Goal: Information Seeking & Learning: Learn about a topic

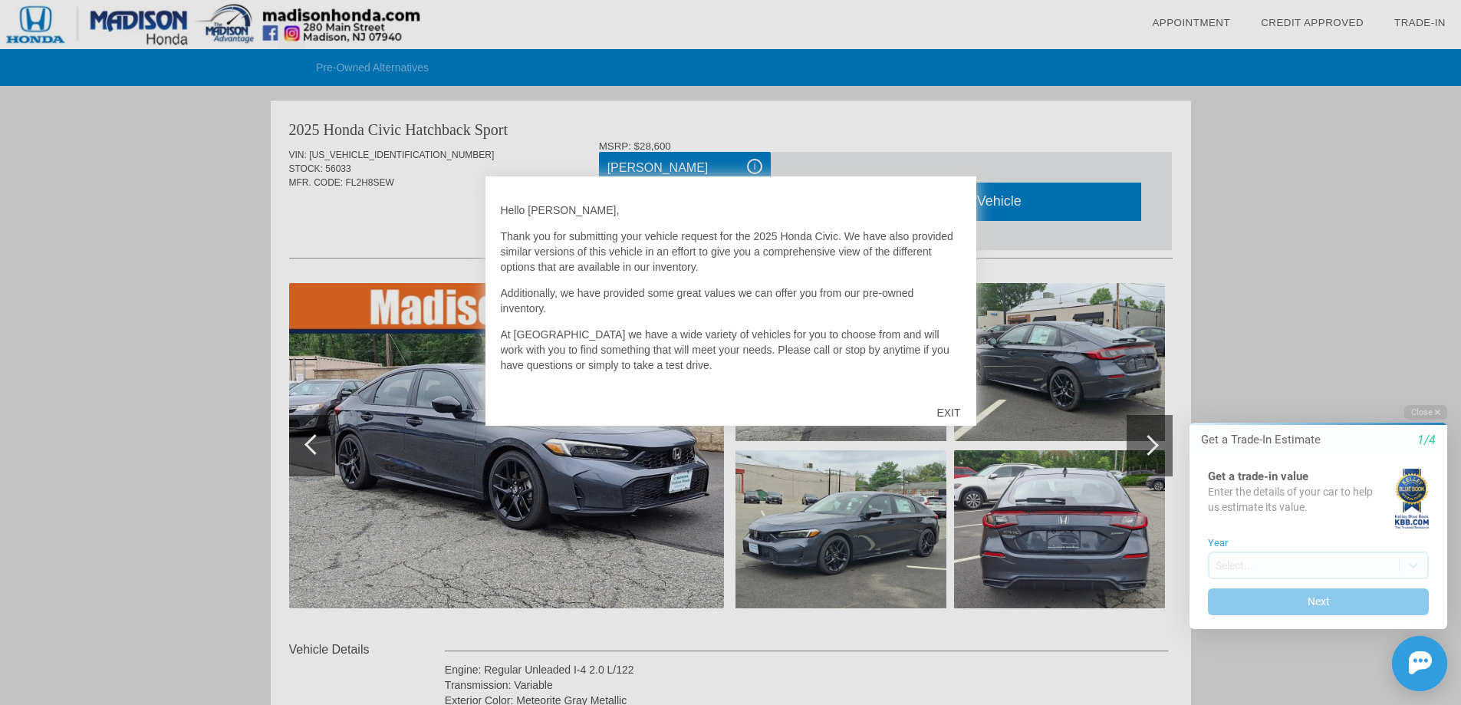
click at [950, 411] on div "EXIT" at bounding box center [948, 413] width 54 height 46
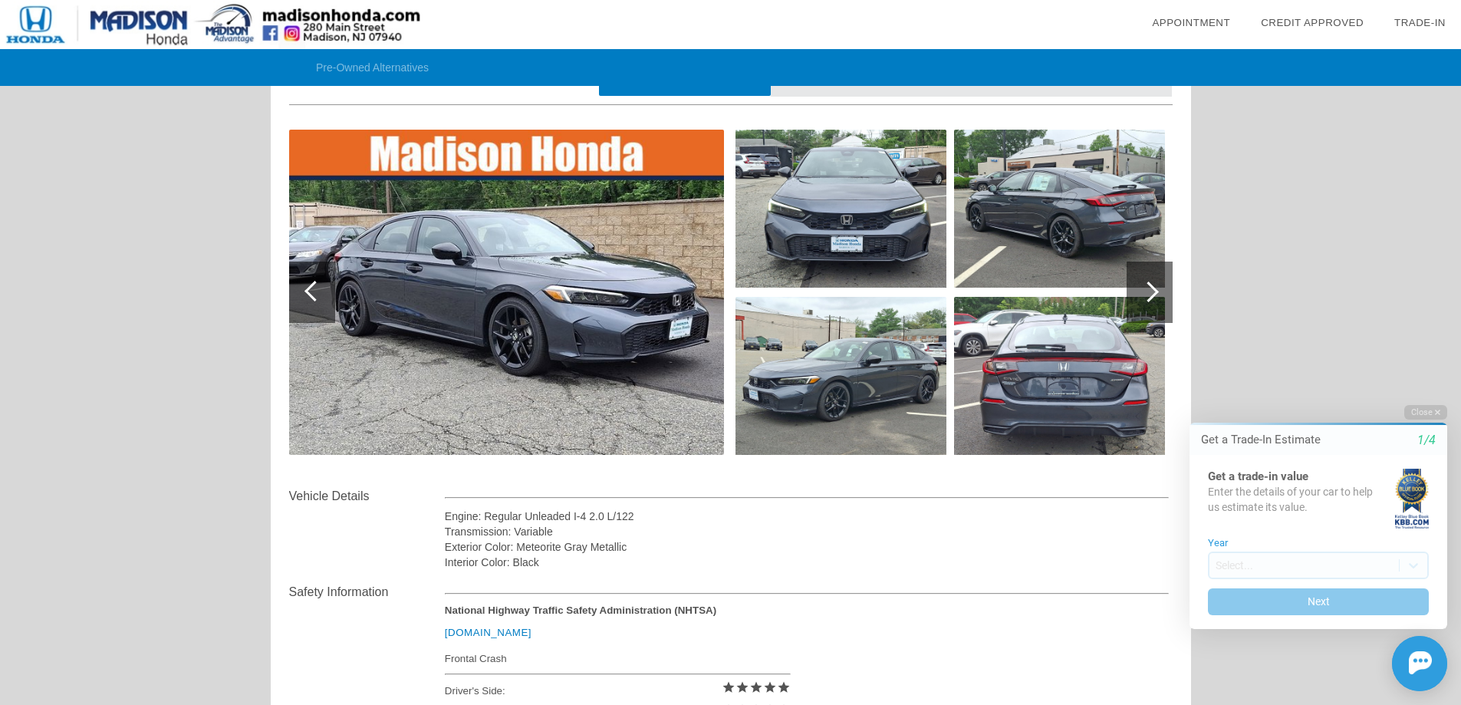
scroll to position [151, 0]
drag, startPoint x: 638, startPoint y: 552, endPoint x: 741, endPoint y: 564, distance: 103.4
click at [517, 548] on div "Exterior Color: Meteorite Gray Metallic" at bounding box center [807, 546] width 725 height 15
copy div "Meteorite Gray Metallic"
click at [837, 545] on div "Exterior Color: Meteorite Gray Metallic" at bounding box center [807, 546] width 725 height 15
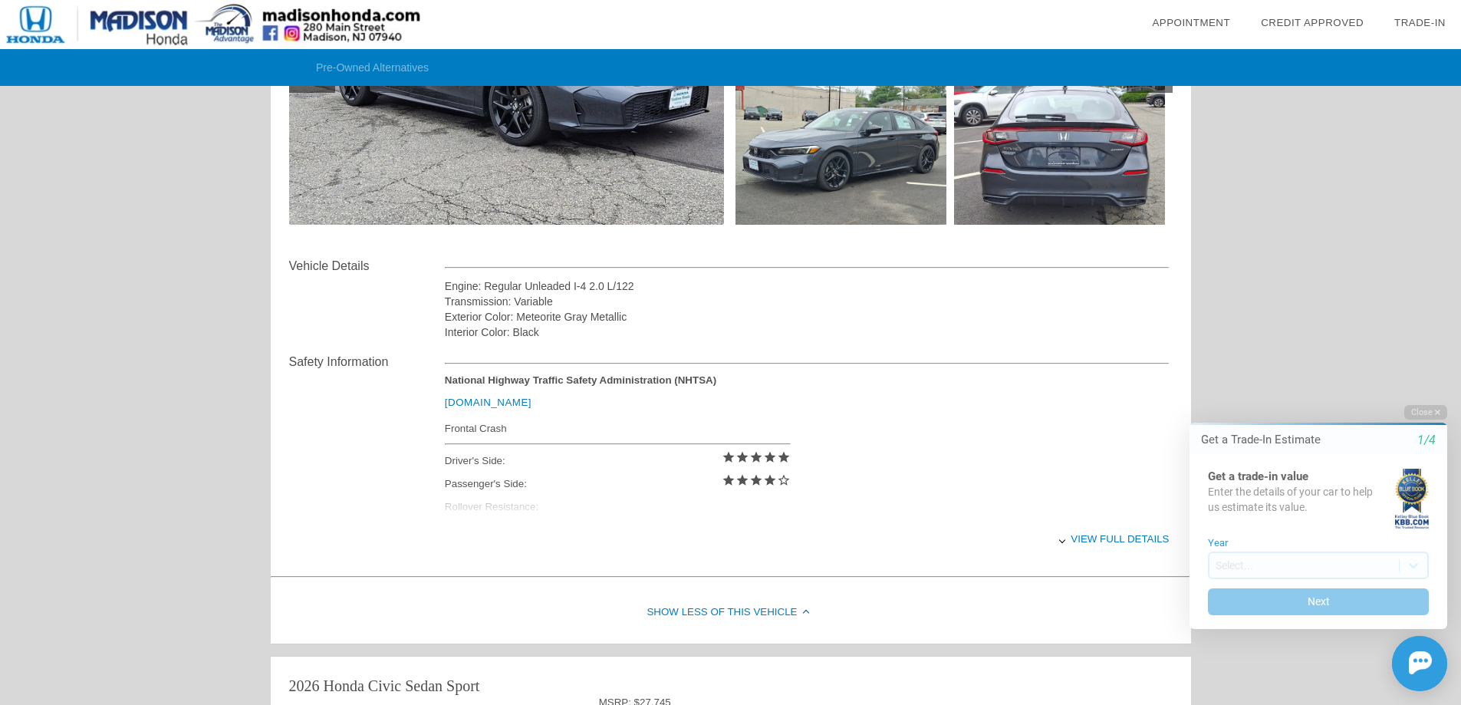
scroll to position [458, 0]
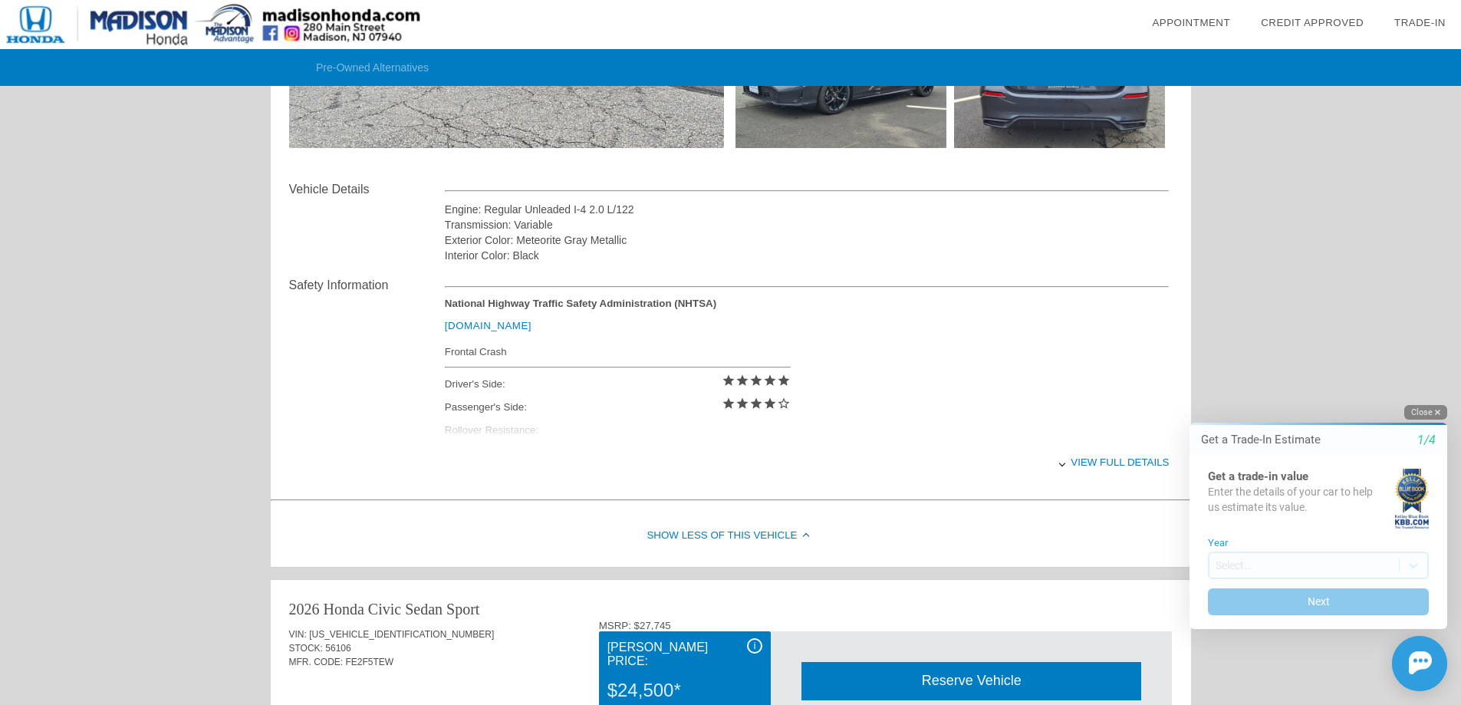
click at [1429, 413] on button "Close" at bounding box center [1426, 412] width 43 height 15
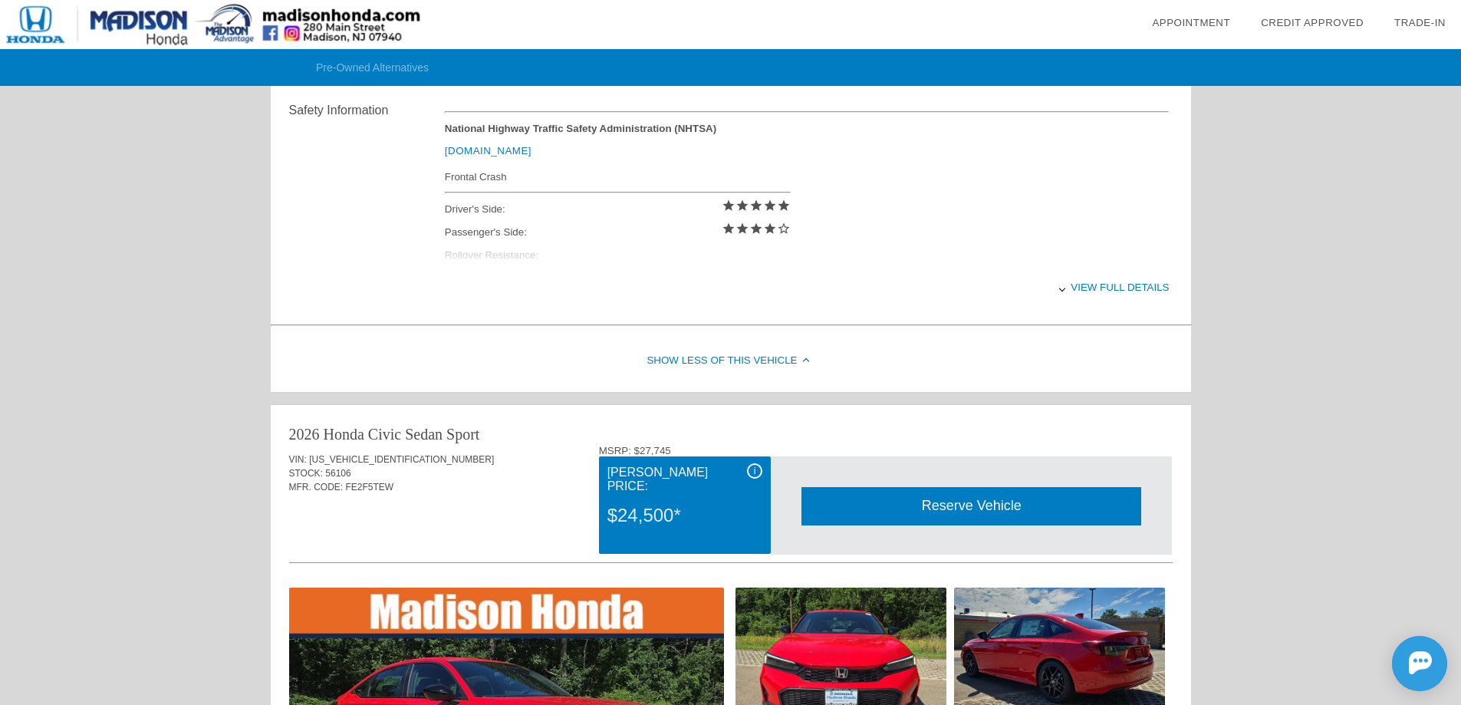
scroll to position [611, 0]
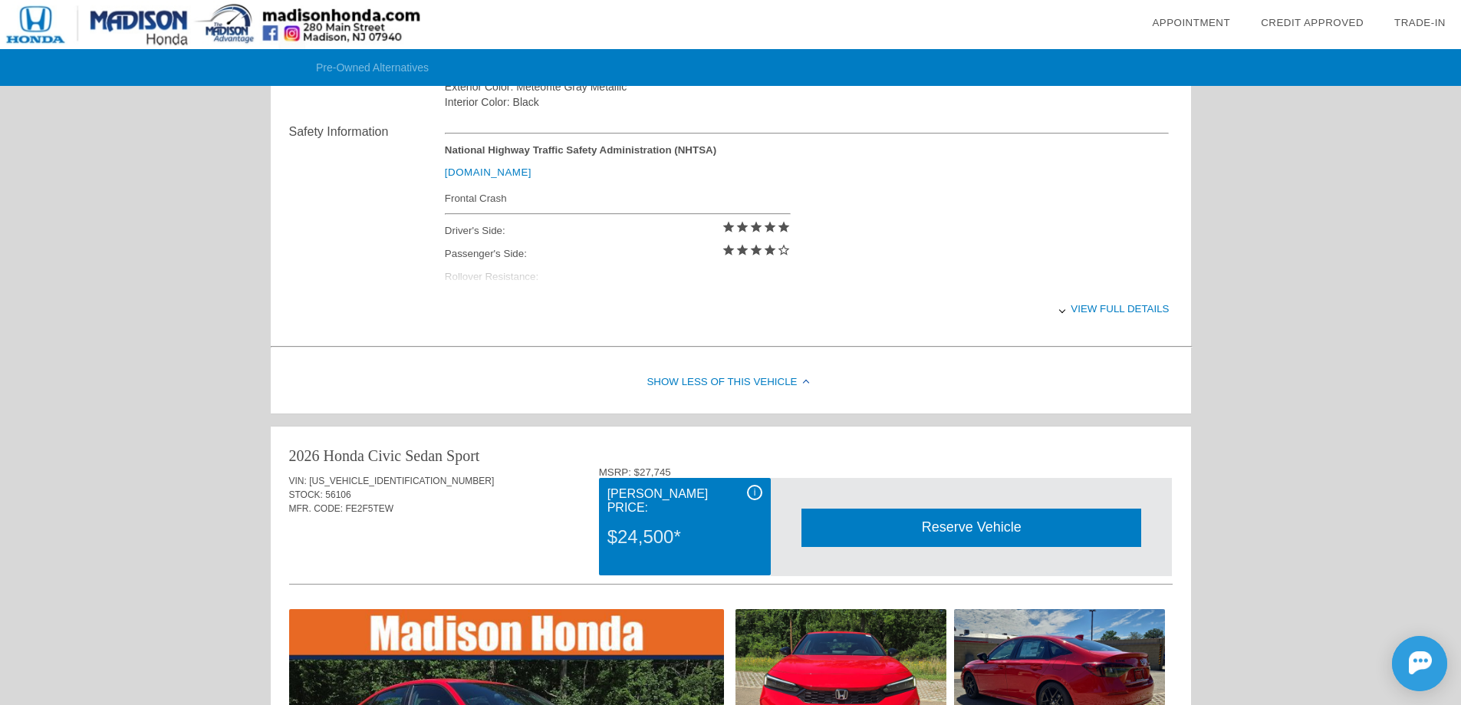
click at [1111, 307] on div "View full details" at bounding box center [807, 309] width 725 height 38
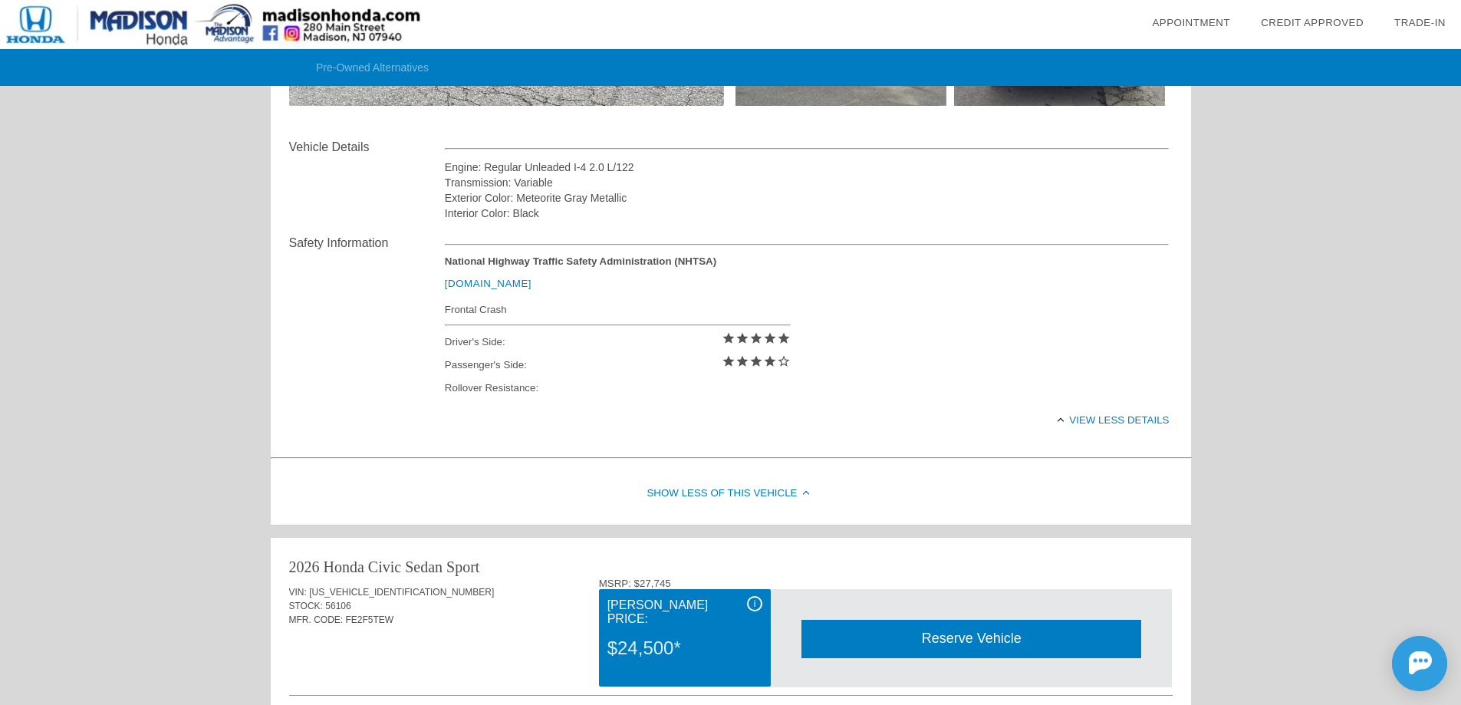
scroll to position [381, 0]
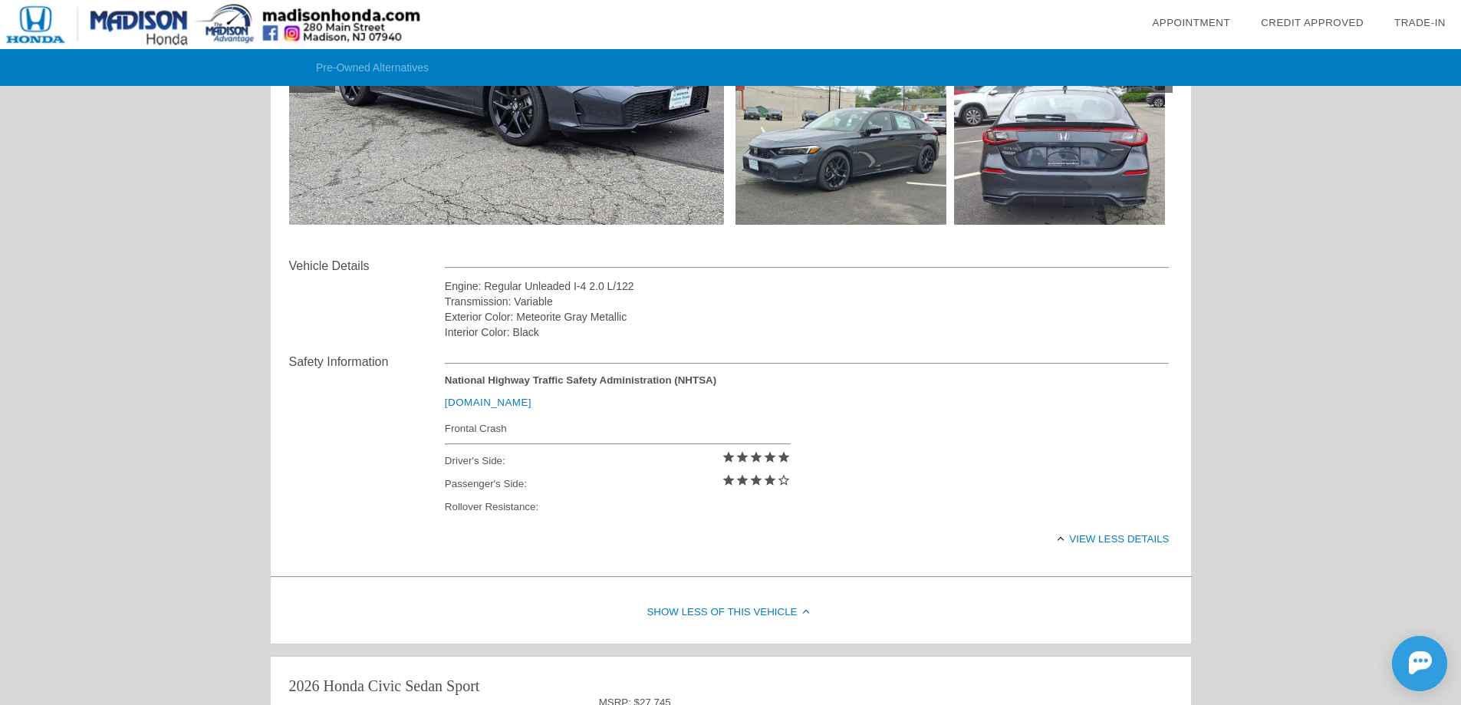
click at [1109, 540] on div "View less details" at bounding box center [807, 539] width 725 height 38
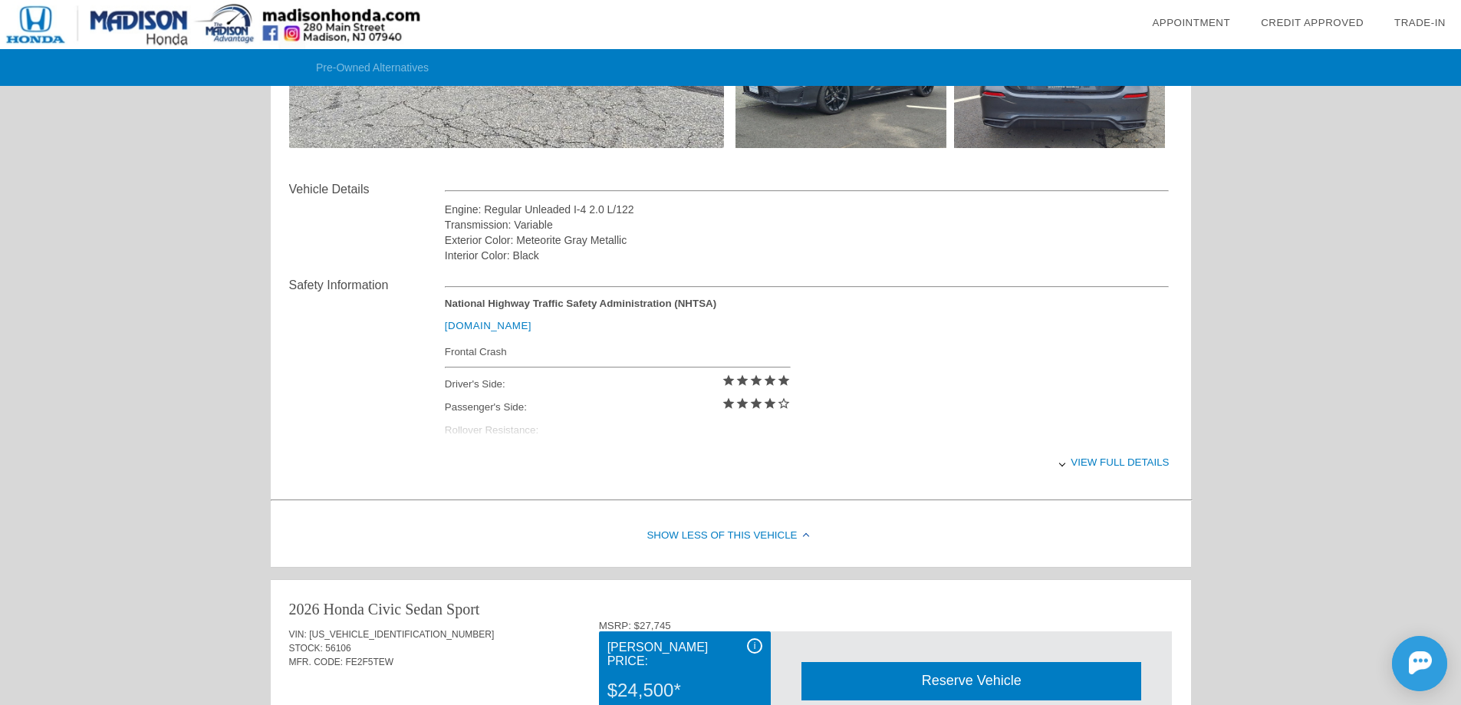
click at [1139, 465] on div "View full details" at bounding box center [807, 462] width 725 height 38
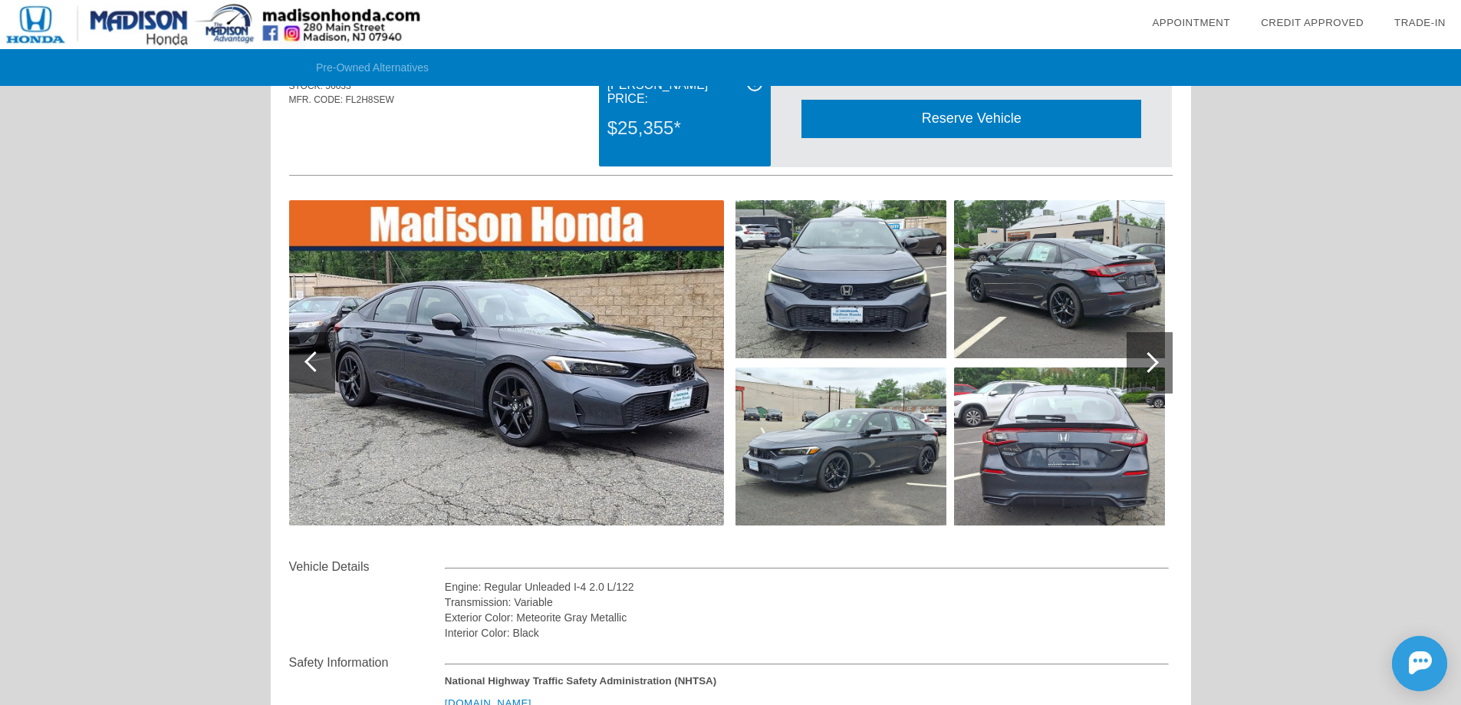
scroll to position [74, 0]
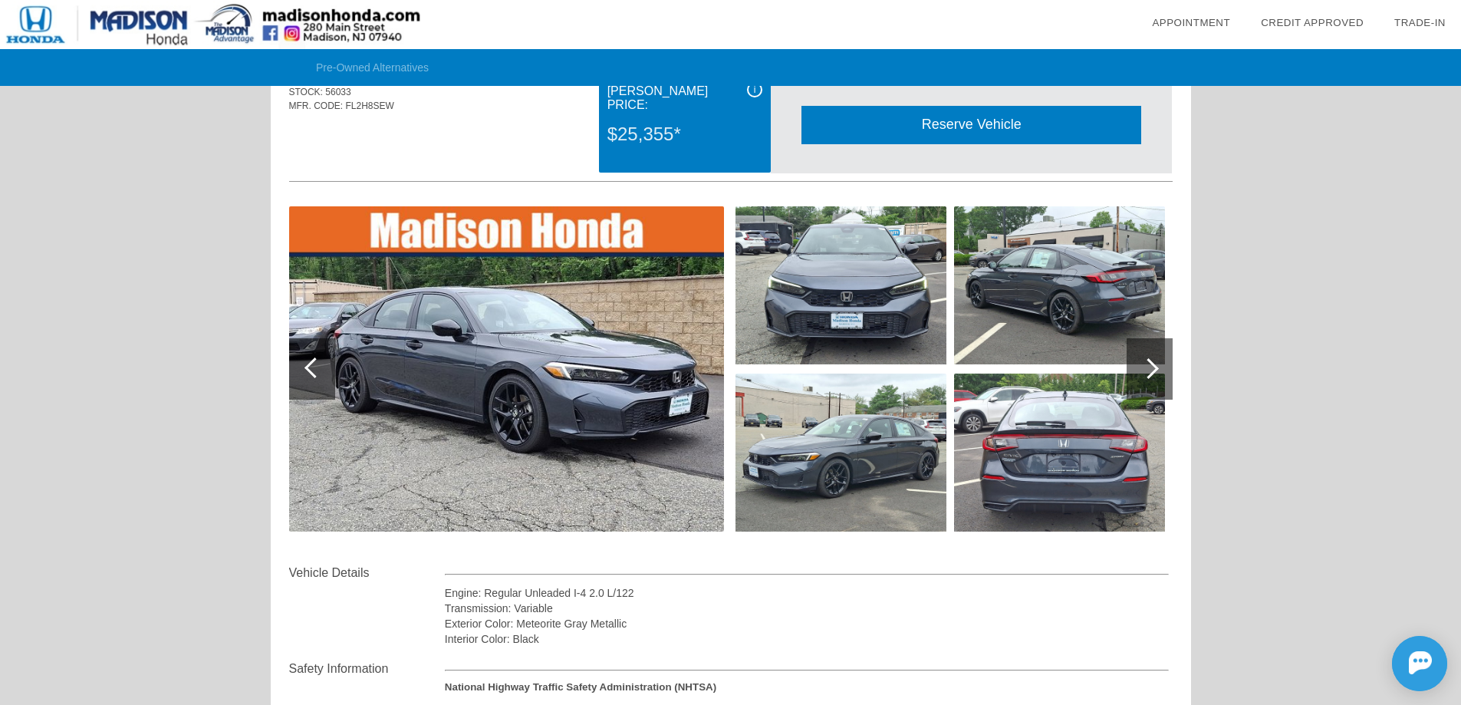
click at [1158, 370] on div at bounding box center [1148, 368] width 21 height 21
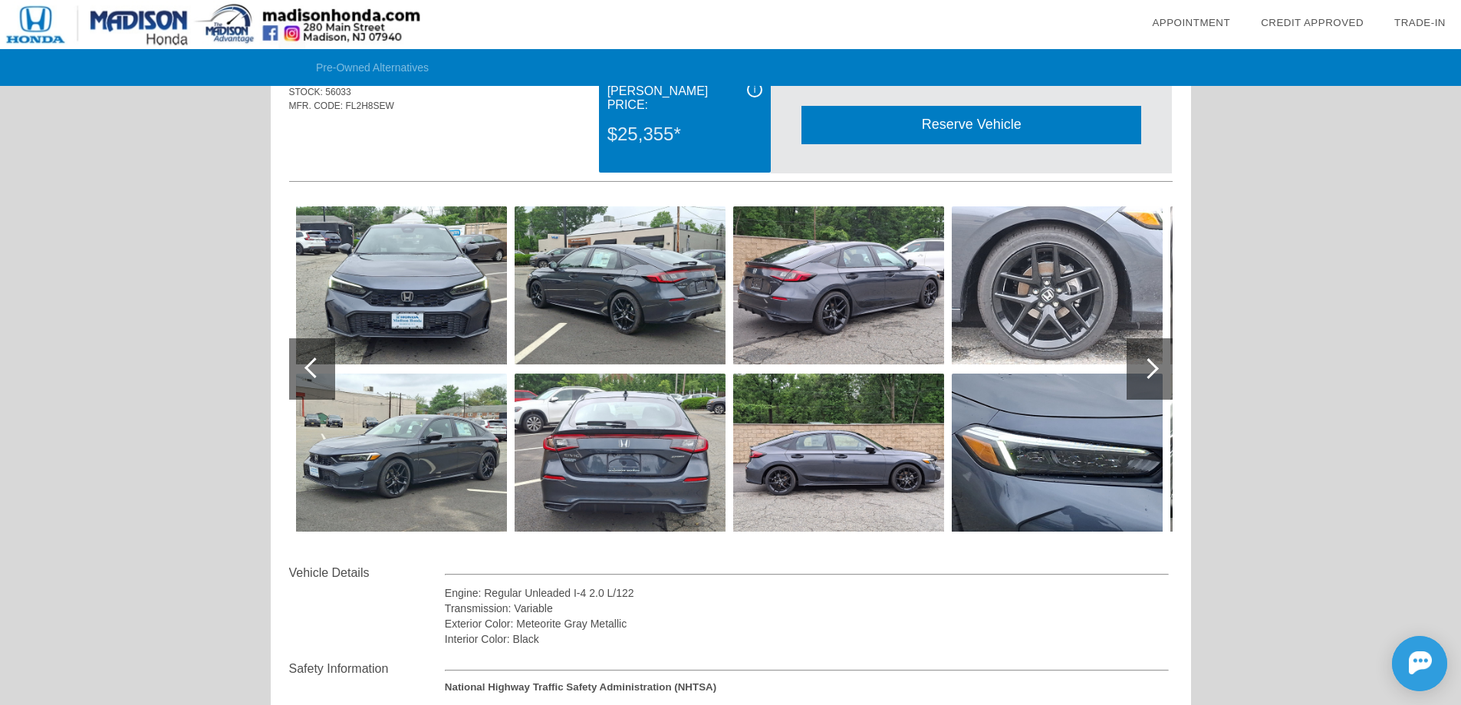
click at [1157, 370] on div at bounding box center [1148, 368] width 21 height 21
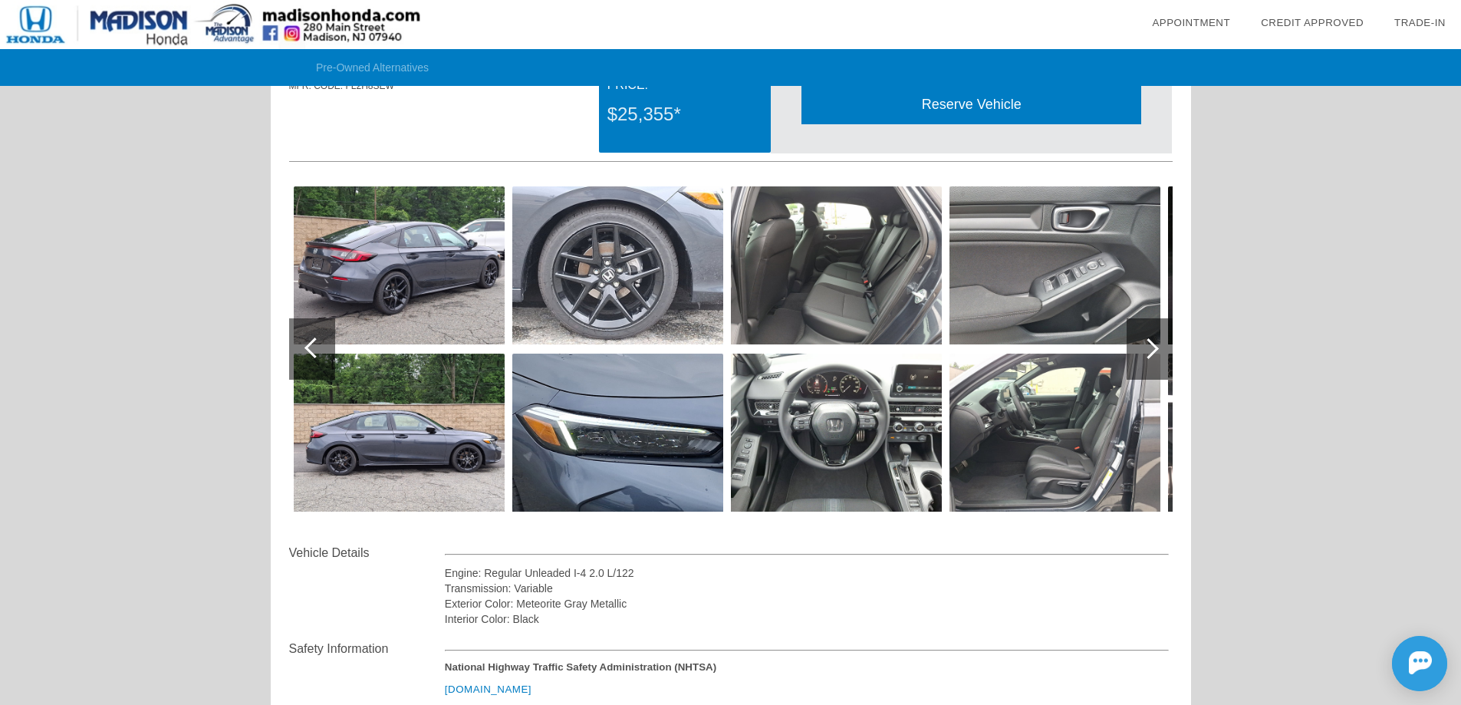
scroll to position [0, 0]
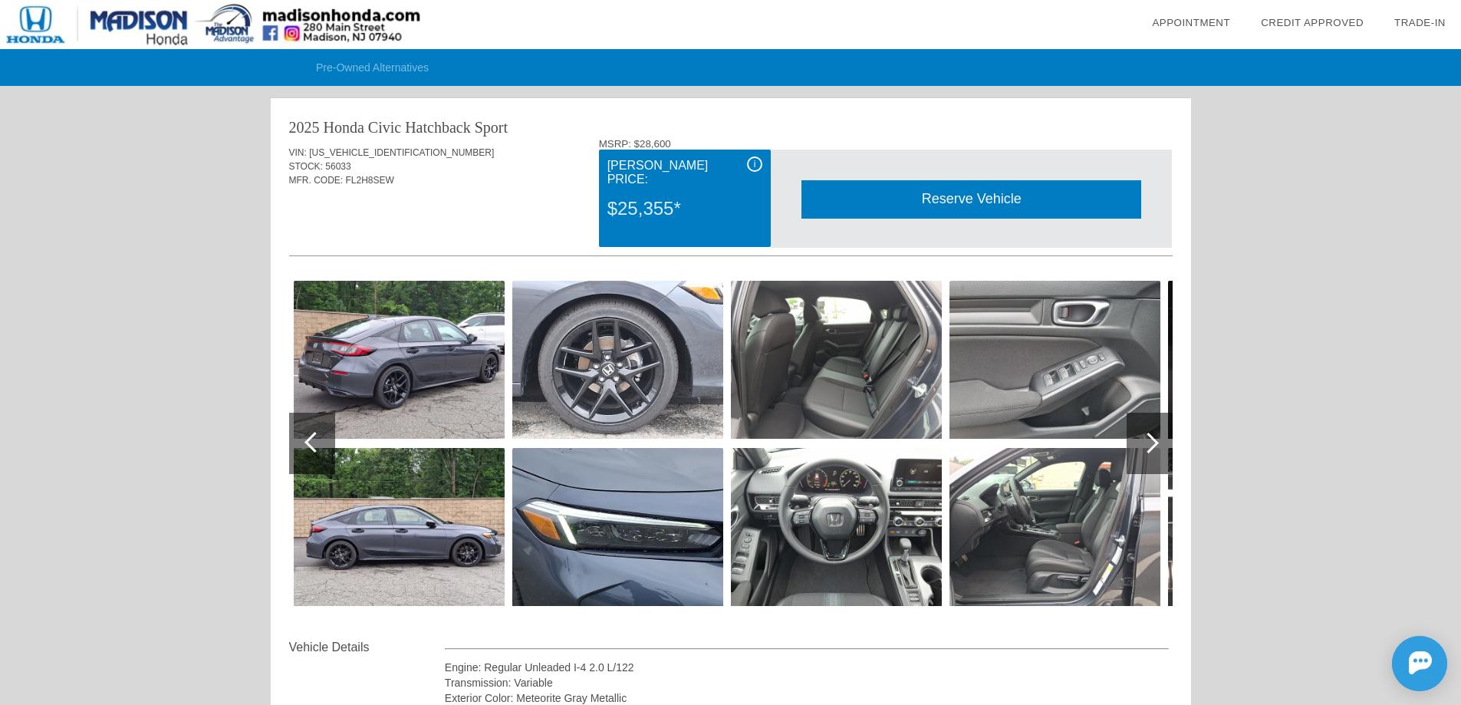
click at [756, 163] on div "i" at bounding box center [754, 163] width 15 height 15
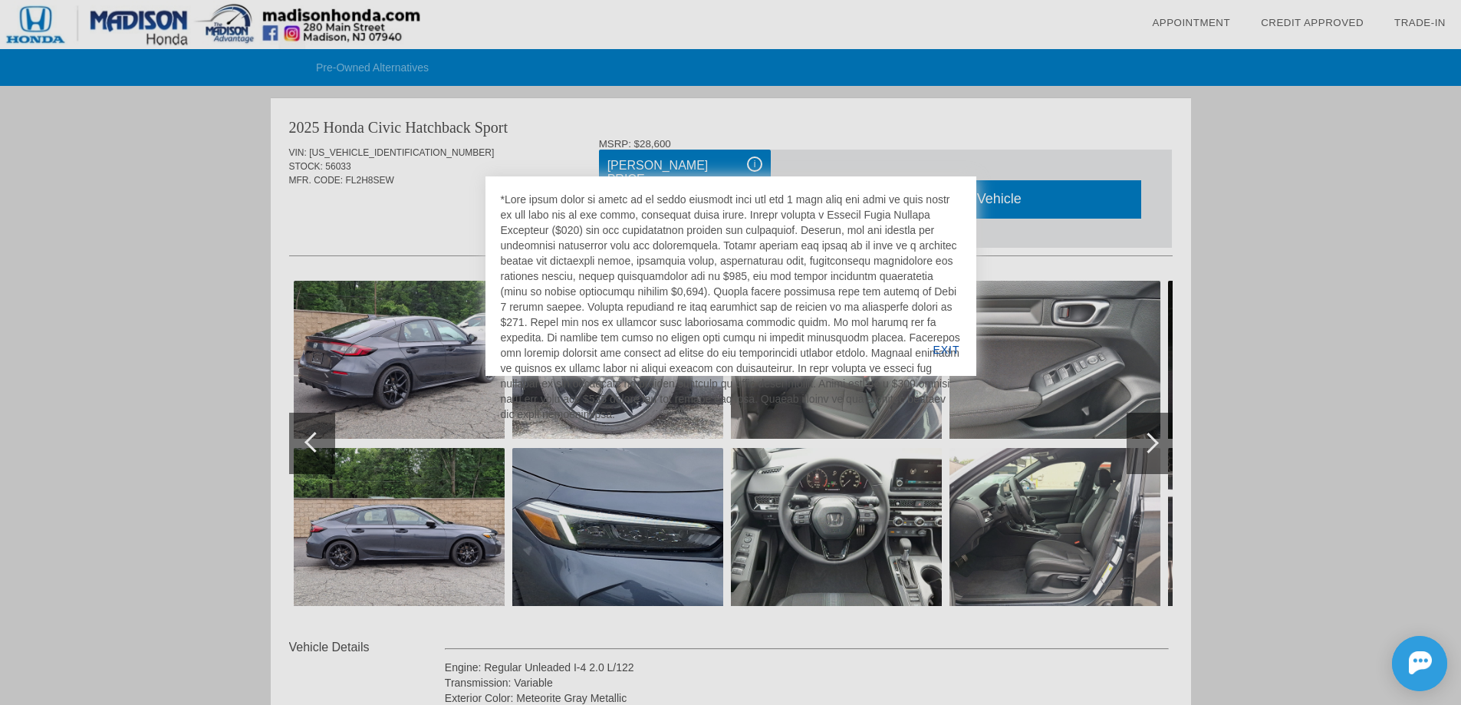
click at [377, 218] on div at bounding box center [730, 352] width 1461 height 705
click at [371, 219] on div at bounding box center [730, 352] width 1461 height 705
